Goal: Feedback & Contribution: Contribute content

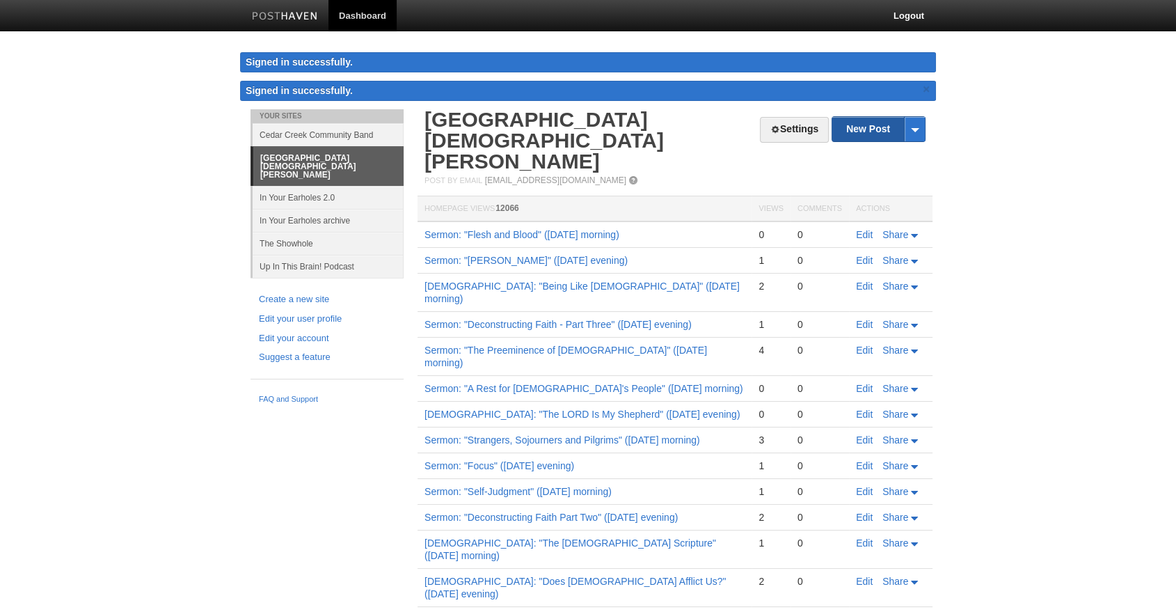
click at [881, 127] on link "New Post" at bounding box center [879, 129] width 93 height 24
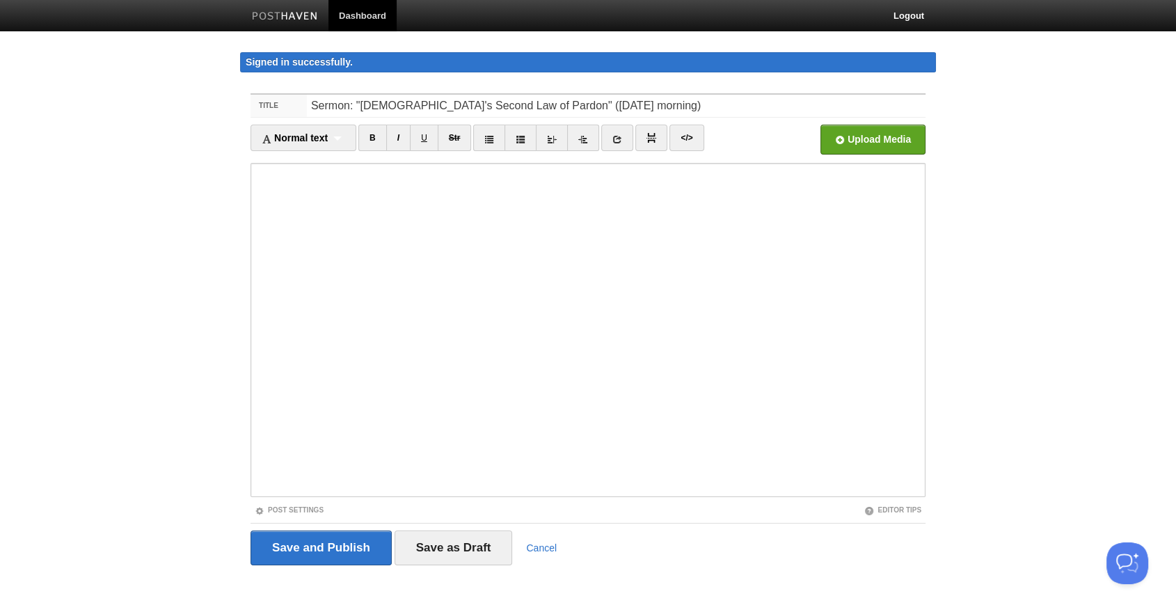
type input "Sermon: "[DEMOGRAPHIC_DATA]'s Second Law of Pardon" ([DATE] morning)"
click at [878, 145] on input "file" at bounding box center [453, 143] width 1054 height 71
click at [297, 501] on fieldset "Title [DEMOGRAPHIC_DATA]: "[DEMOGRAPHIC_DATA]'s Second Law of Pardon" ([DATE] m…" at bounding box center [588, 334] width 675 height 482
click at [301, 514] on div "Post Settings" at bounding box center [420, 510] width 338 height 12
click at [301, 511] on link "Post Settings" at bounding box center [289, 510] width 69 height 8
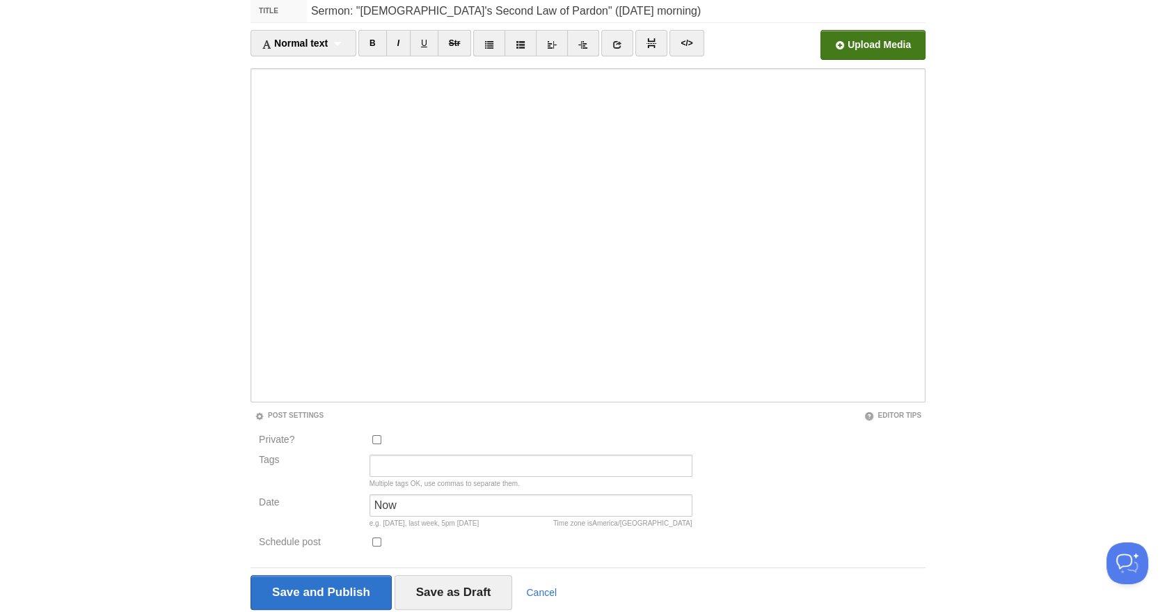
scroll to position [143, 0]
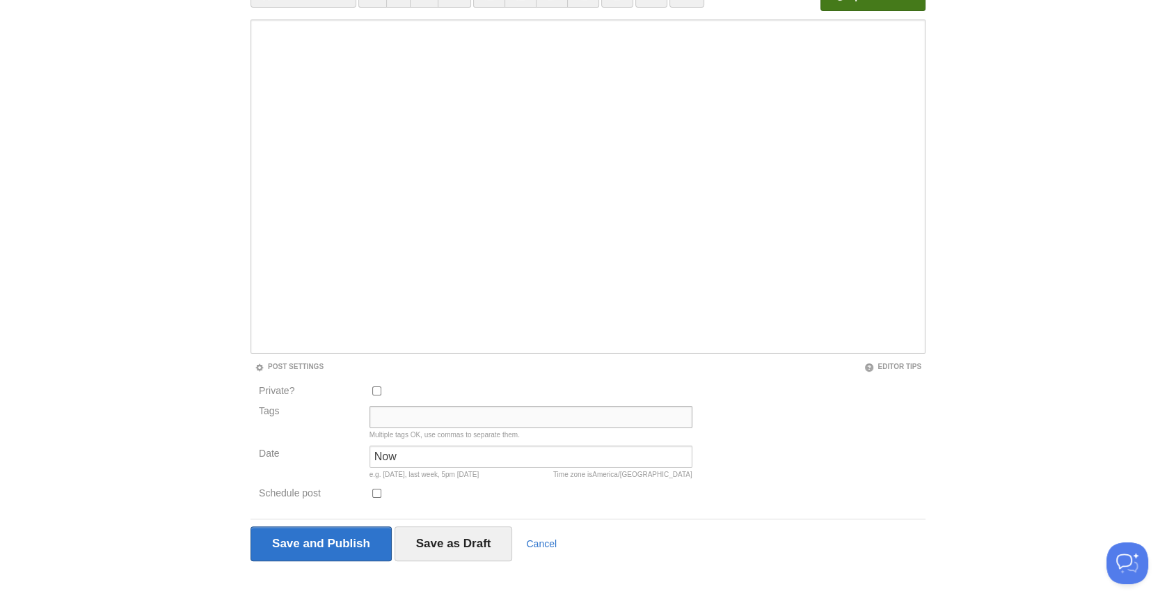
click at [466, 416] on input "Tags" at bounding box center [531, 417] width 323 height 22
type input "Sermon Audio, [PERSON_NAME]"
type input "10:45am"
click at [313, 539] on input "Save and Publish" at bounding box center [321, 543] width 141 height 35
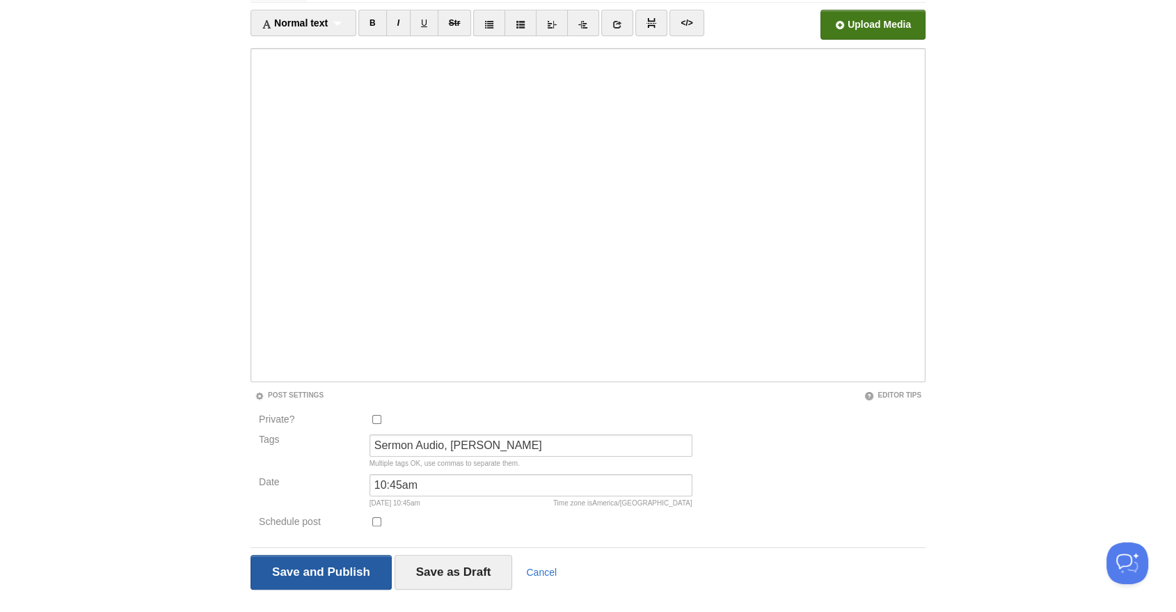
scroll to position [80, 0]
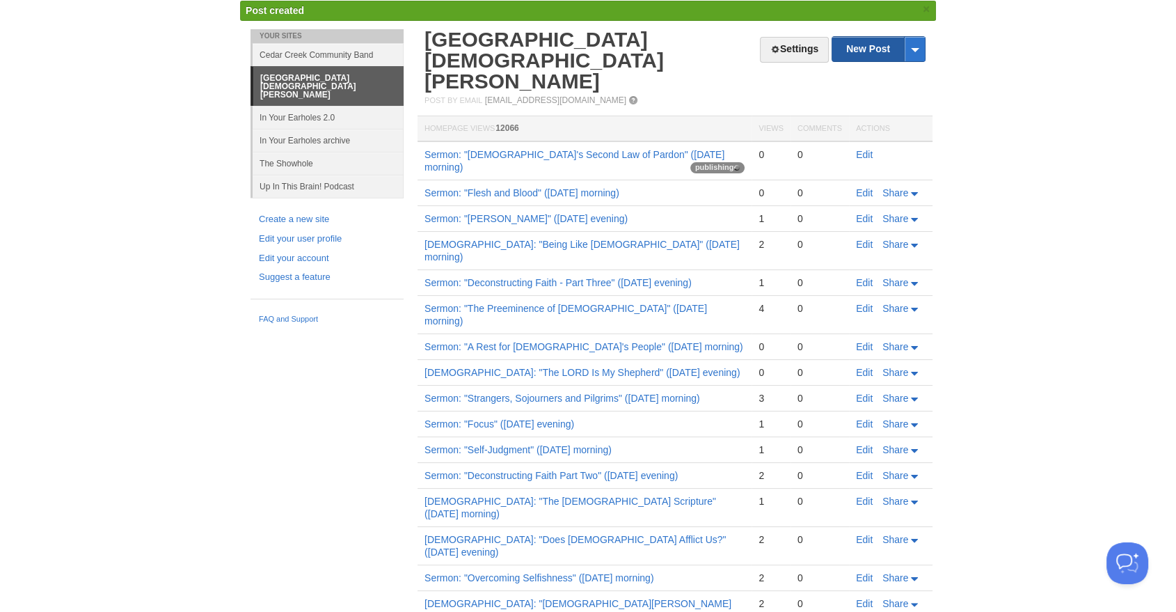
click at [880, 56] on link "New Post" at bounding box center [879, 49] width 93 height 24
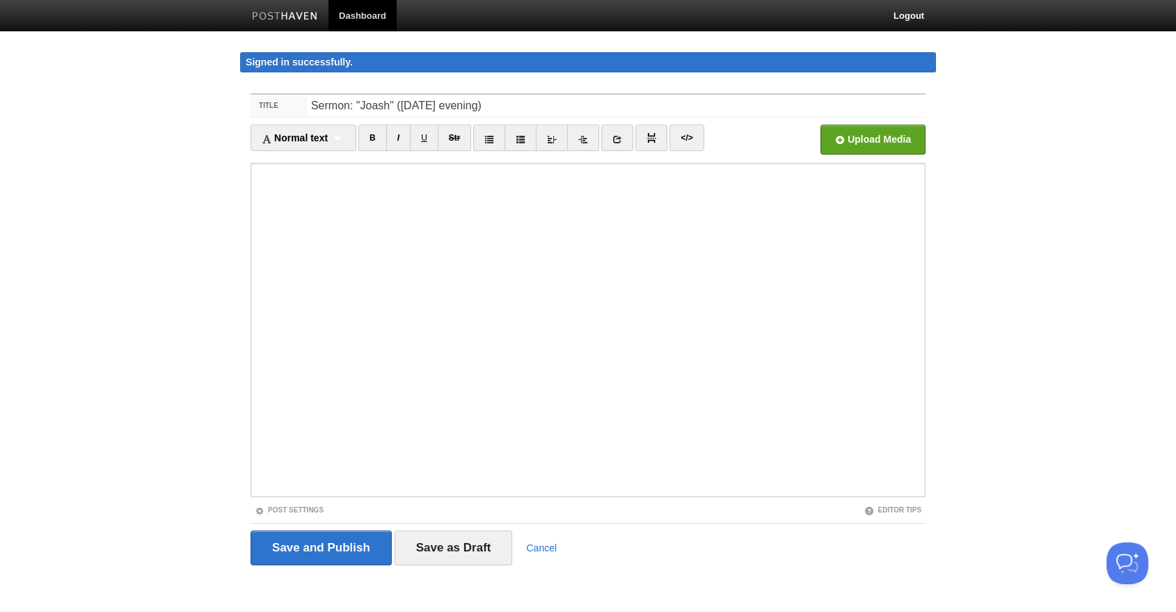
type input "Sermon: "Joash" ([DATE] evening)"
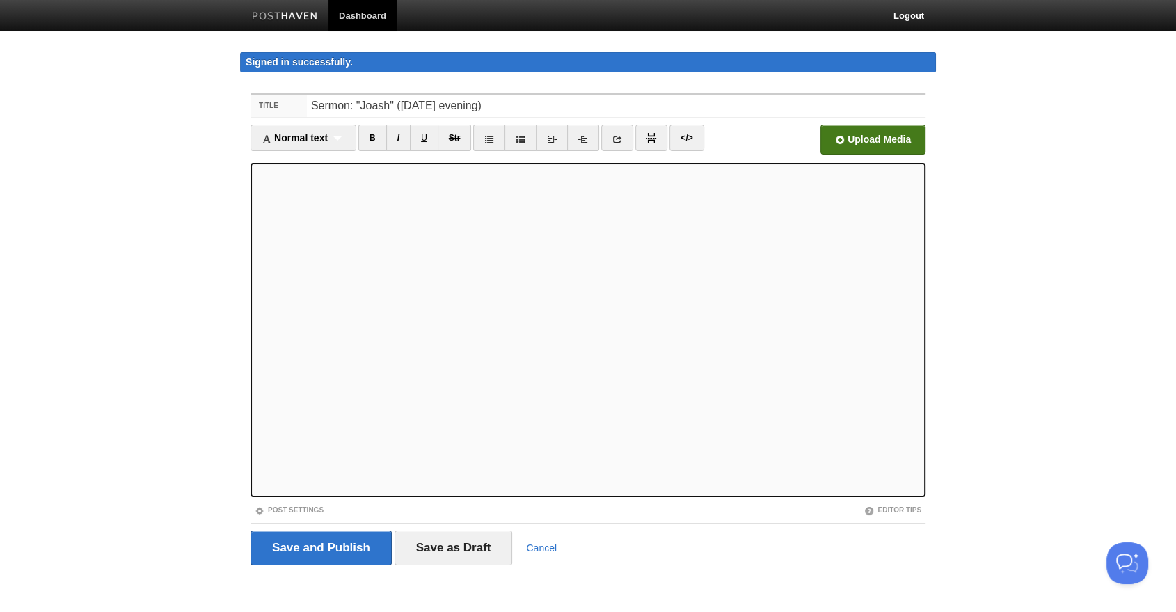
click at [875, 138] on input "file" at bounding box center [453, 143] width 1054 height 71
click at [304, 511] on link "Post Settings" at bounding box center [289, 510] width 69 height 8
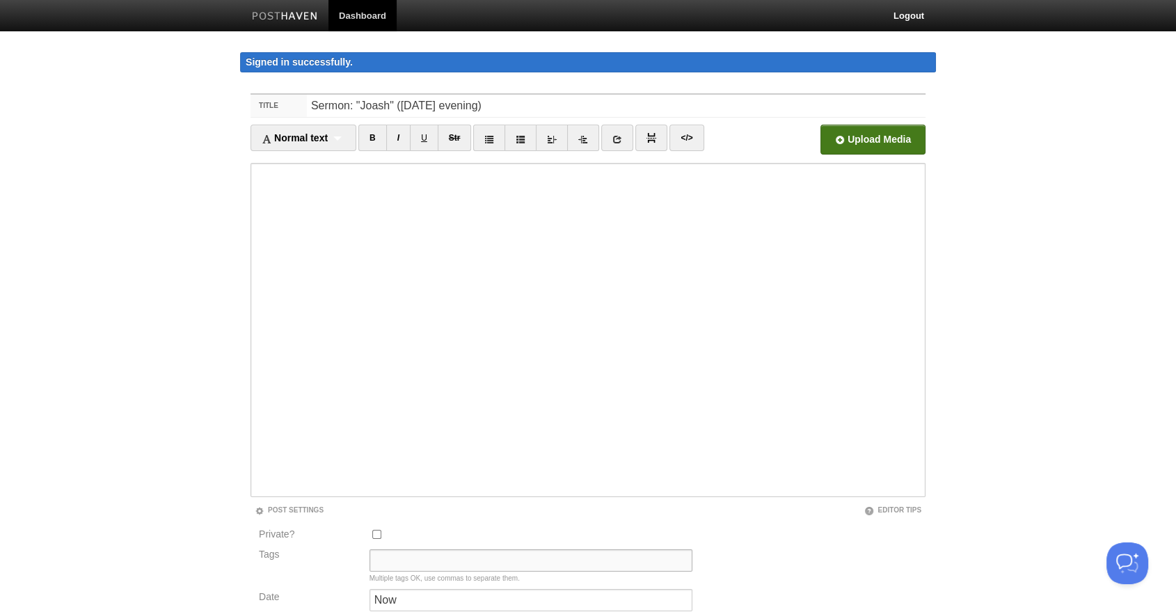
click at [435, 560] on input "Tags" at bounding box center [531, 560] width 323 height 22
type input "Sermon Audio, [PERSON_NAME]"
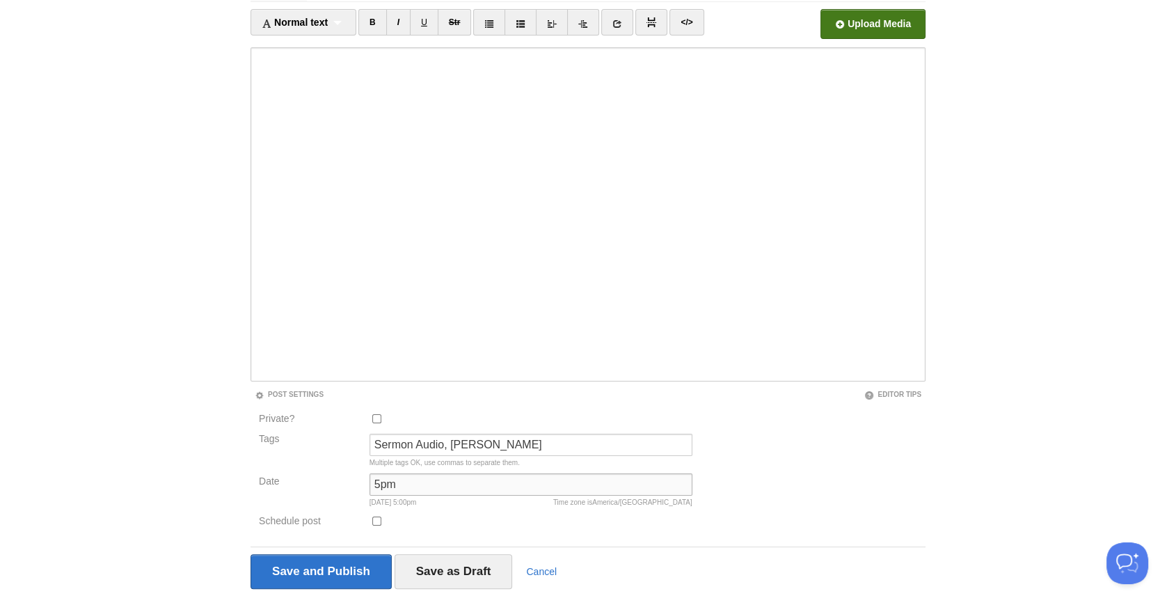
scroll to position [143, 0]
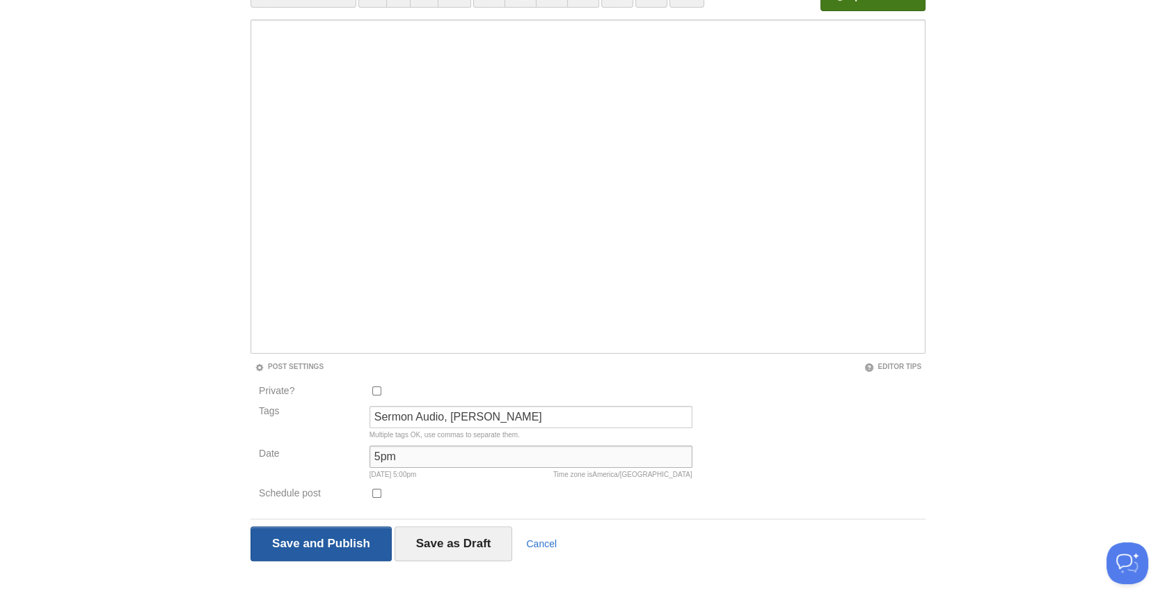
type input "5pm"
click at [291, 532] on input "Save and Publish" at bounding box center [321, 543] width 141 height 35
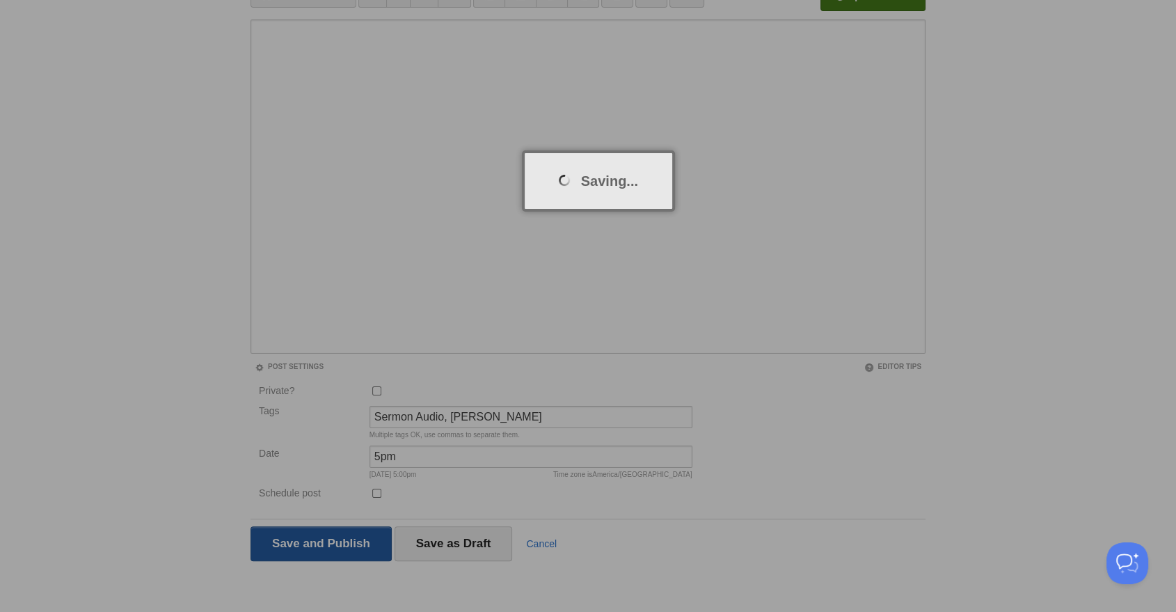
scroll to position [80, 0]
